Goal: Find specific page/section: Find specific page/section

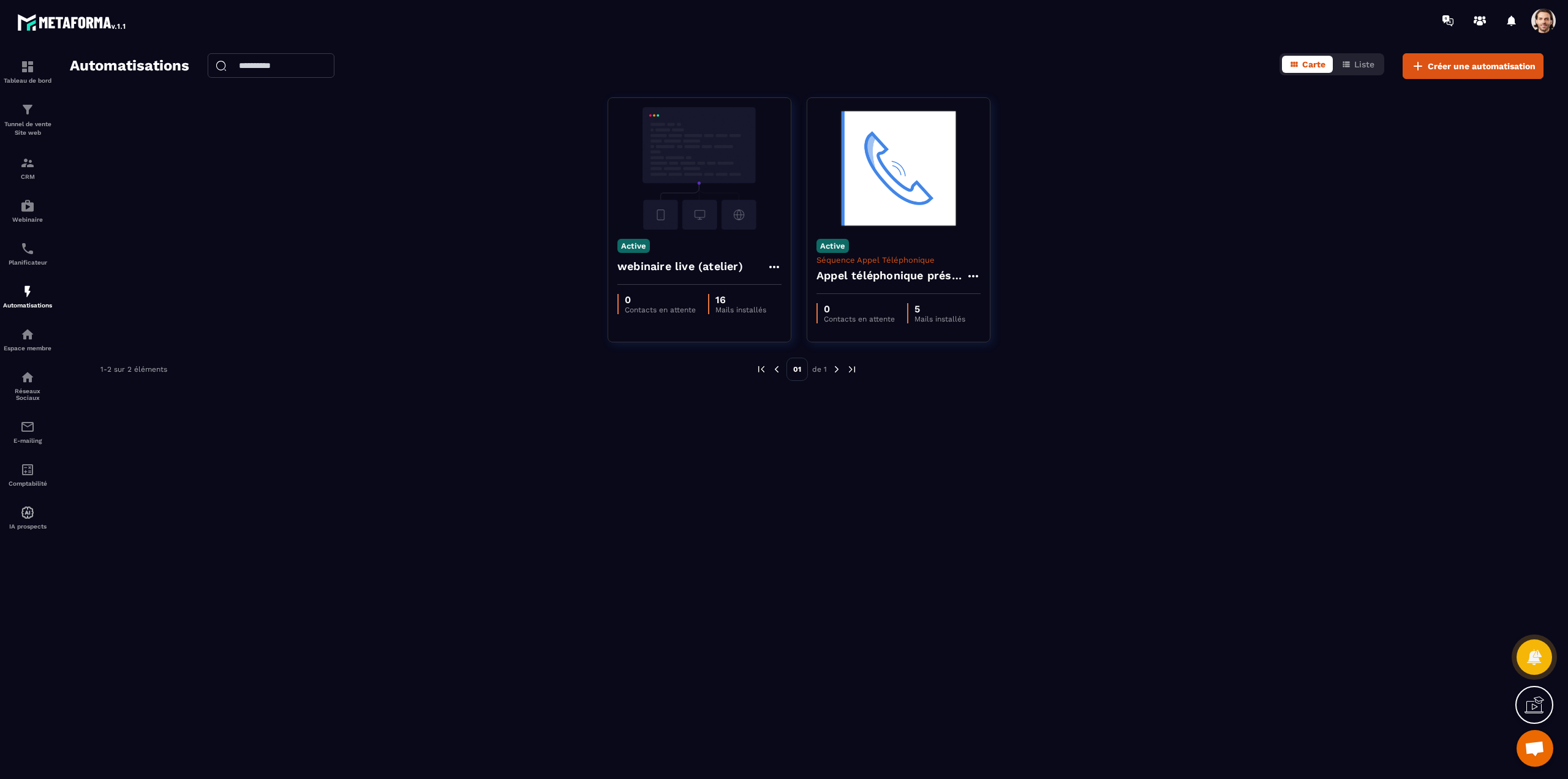
click at [581, 31] on div at bounding box center [856, 20] width 1424 height 41
click at [1535, 17] on span at bounding box center [1543, 20] width 24 height 24
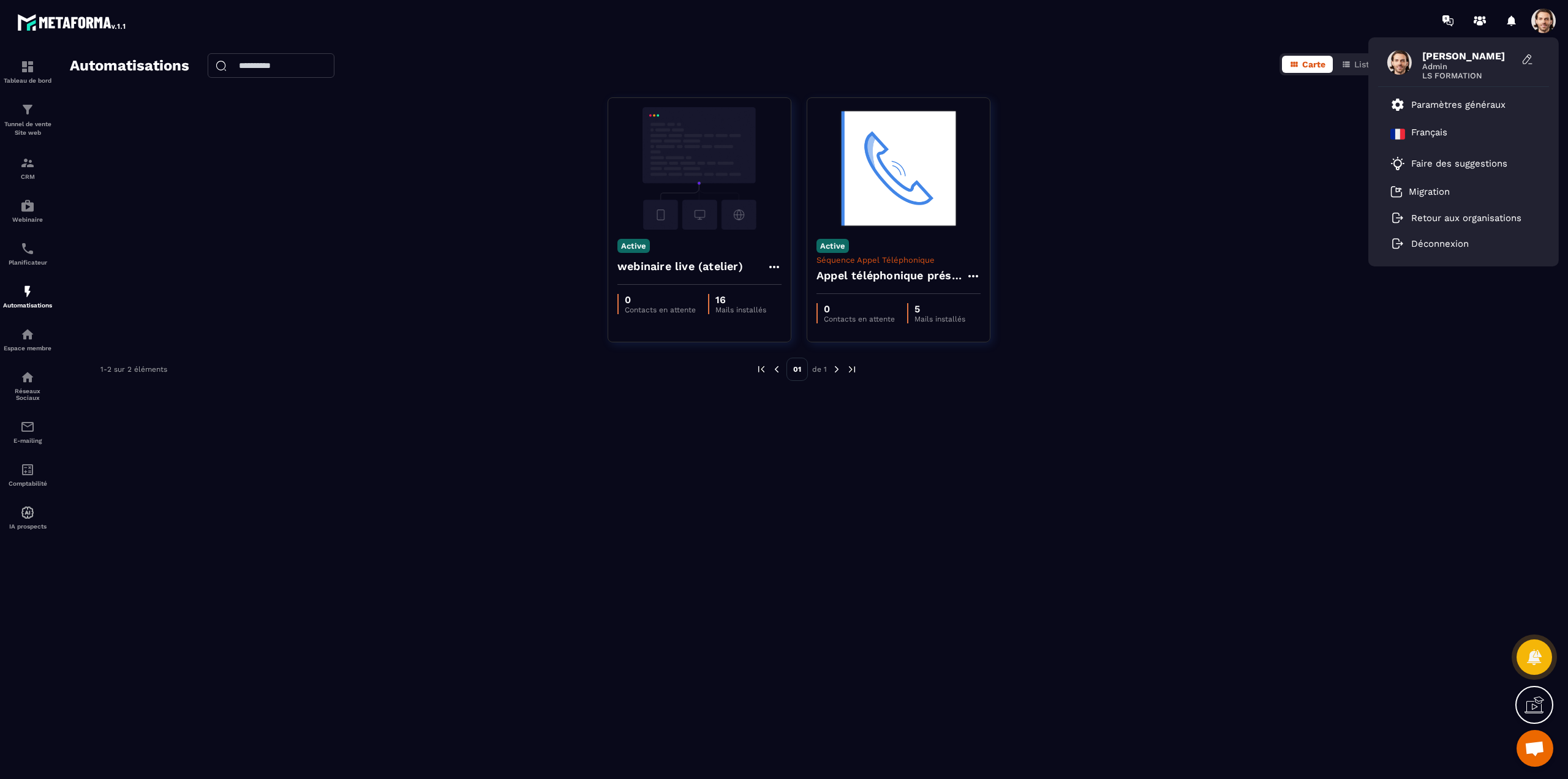
click at [1540, 24] on span at bounding box center [1543, 20] width 24 height 24
